Goal: Transaction & Acquisition: Purchase product/service

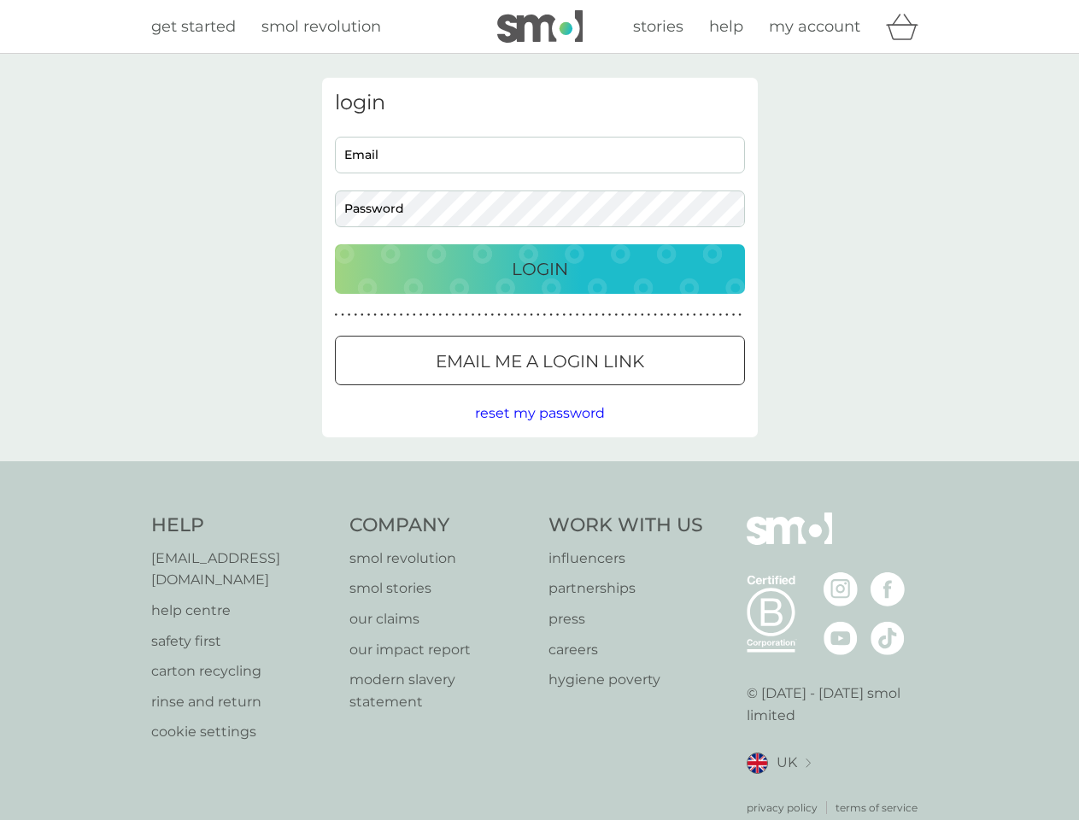
click at [907, 26] on icon "basket" at bounding box center [902, 27] width 32 height 26
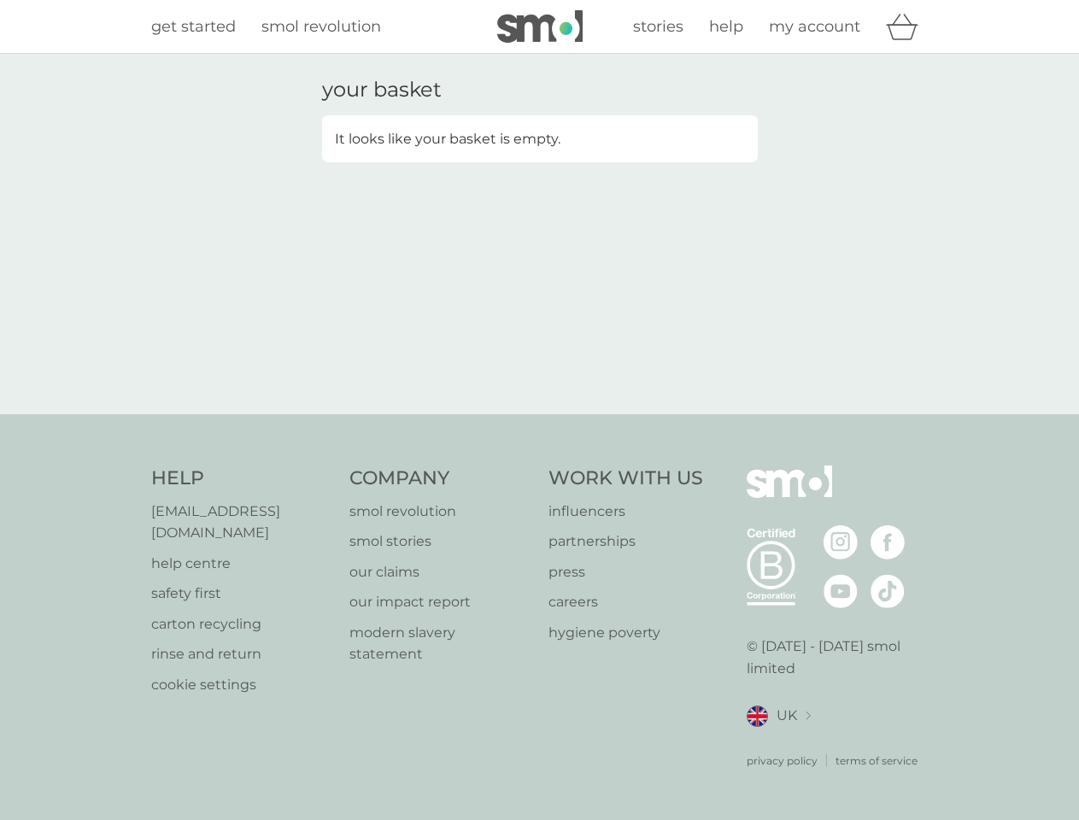
click at [539, 413] on div "your basket It looks like your basket is empty." at bounding box center [539, 234] width 1079 height 360
click at [778, 741] on div "privacy policy terms of service" at bounding box center [837, 748] width 182 height 42
